Goal: Transaction & Acquisition: Subscribe to service/newsletter

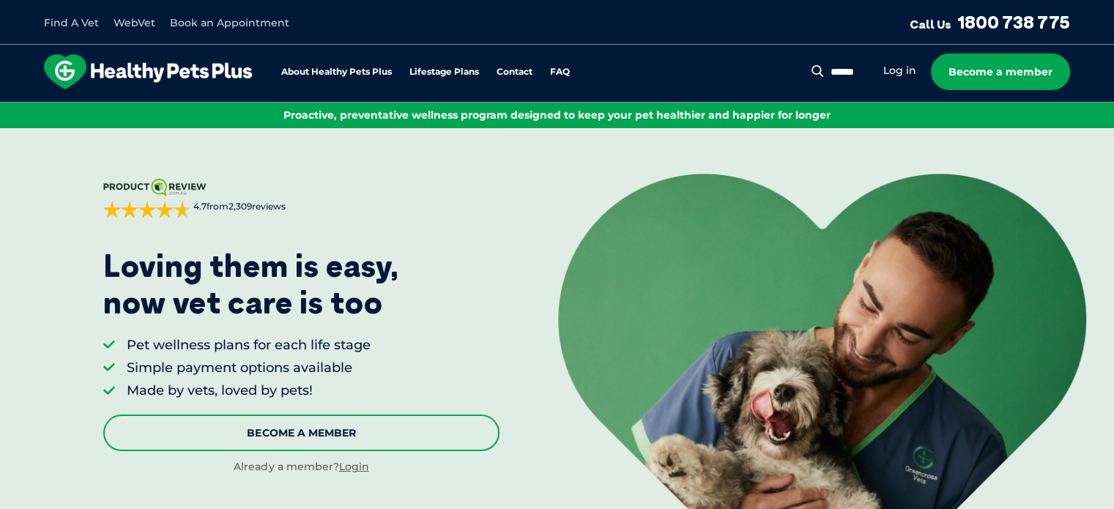
click at [314, 431] on link "Become A Member" at bounding box center [301, 433] width 397 height 37
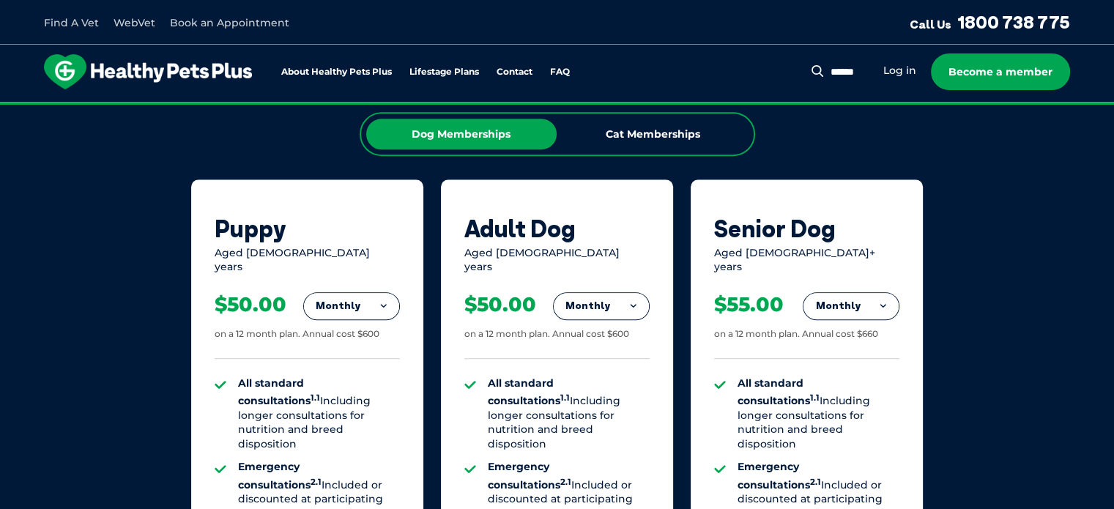
scroll to position [927, 0]
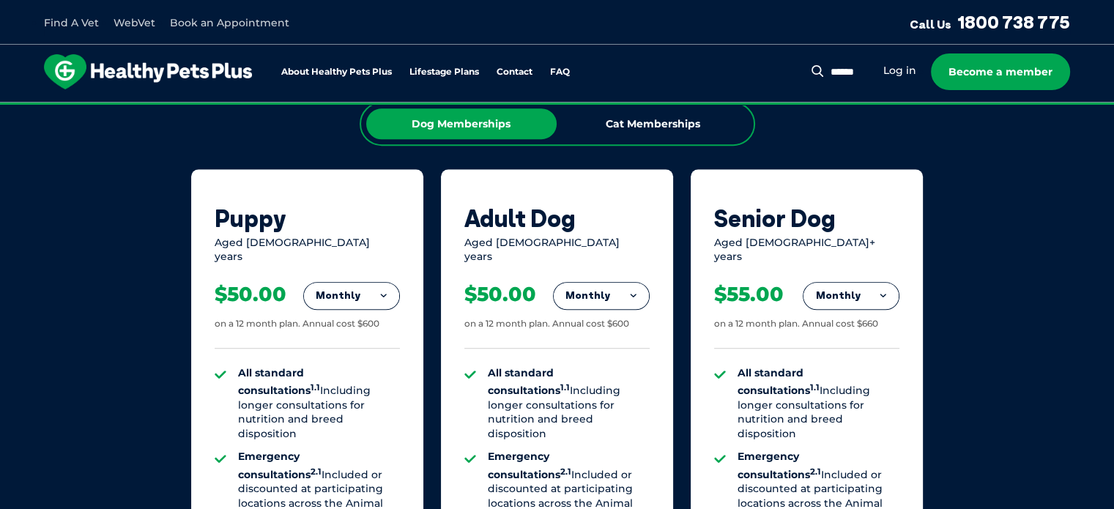
click at [845, 283] on button "Monthly" at bounding box center [851, 296] width 95 height 26
click at [842, 327] on li "Fortnightly" at bounding box center [851, 326] width 95 height 35
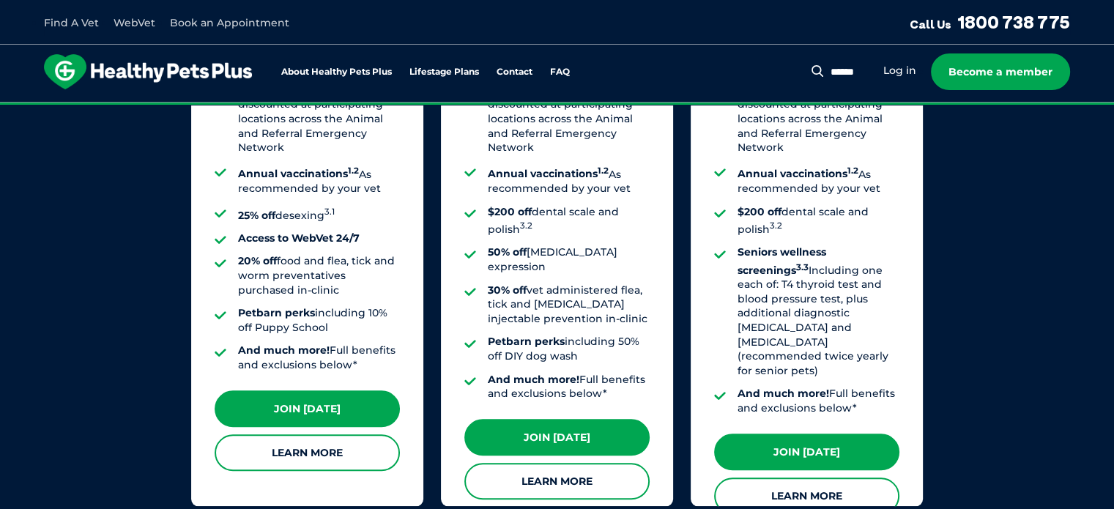
scroll to position [1324, 0]
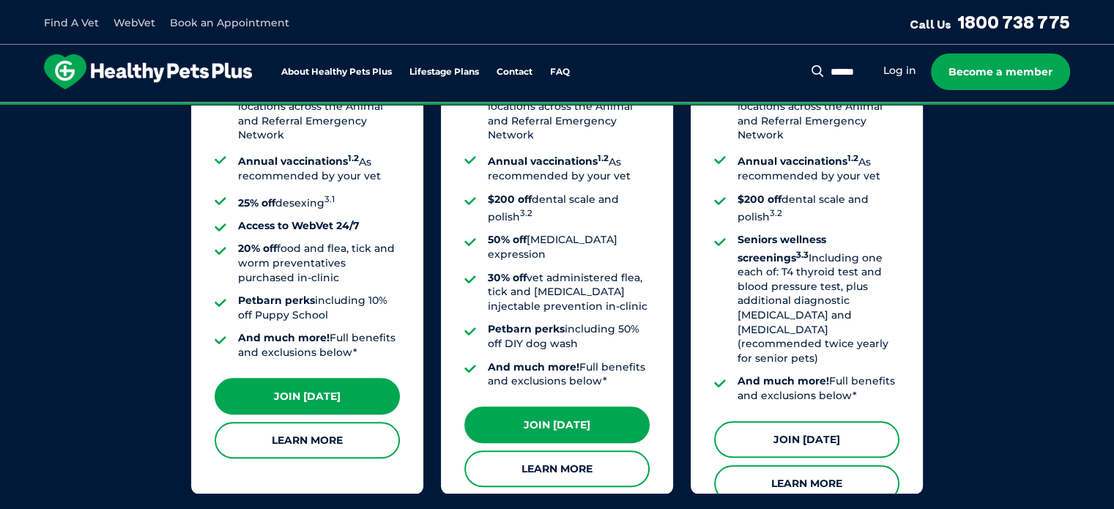
click at [812, 421] on link "Join Today" at bounding box center [806, 439] width 185 height 37
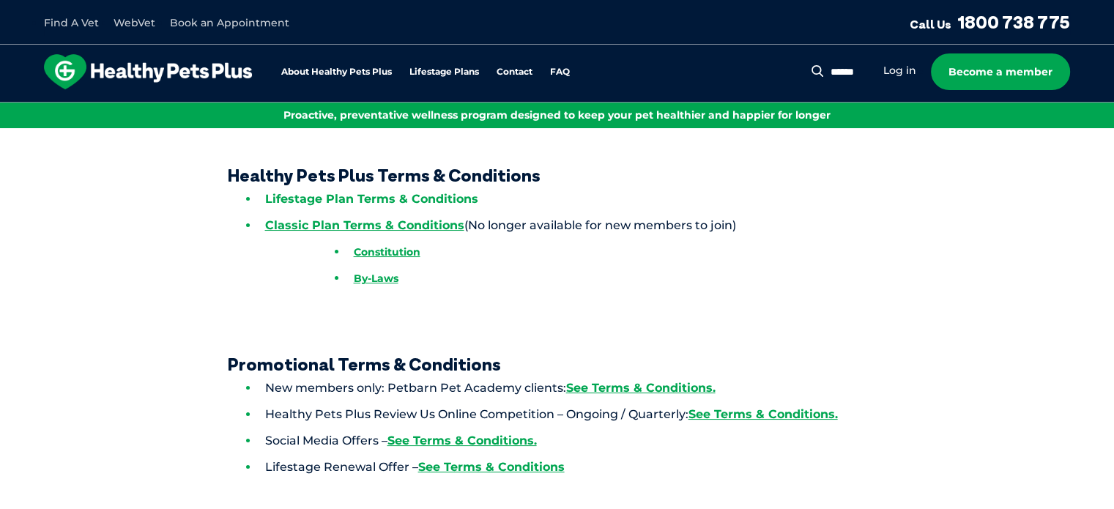
click at [421, 201] on link "Lifestage Plan Terms & Conditions" at bounding box center [371, 199] width 213 height 14
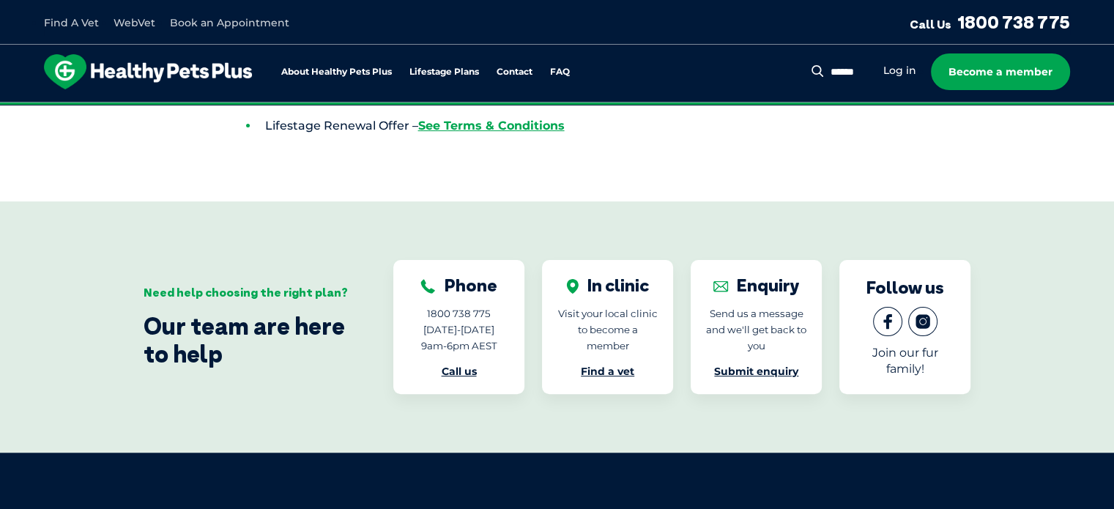
scroll to position [349, 0]
